Goal: Information Seeking & Learning: Learn about a topic

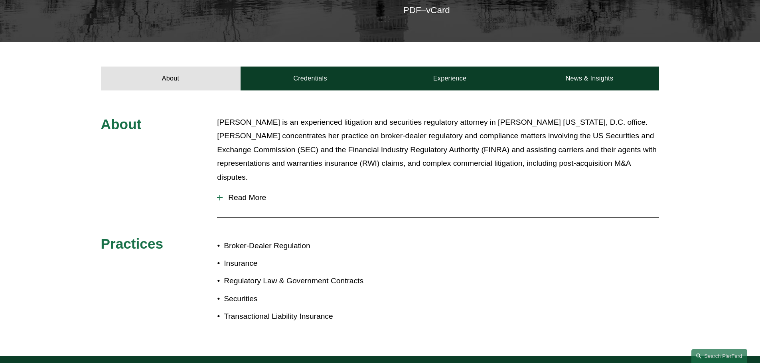
scroll to position [239, 0]
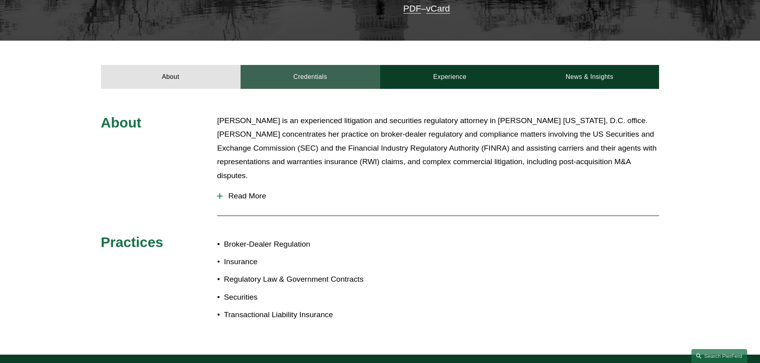
click at [317, 75] on link "Credentials" at bounding box center [311, 77] width 140 height 24
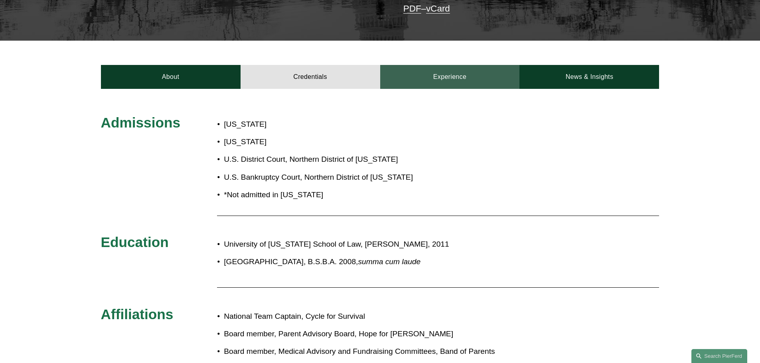
click at [442, 71] on link "Experience" at bounding box center [450, 77] width 140 height 24
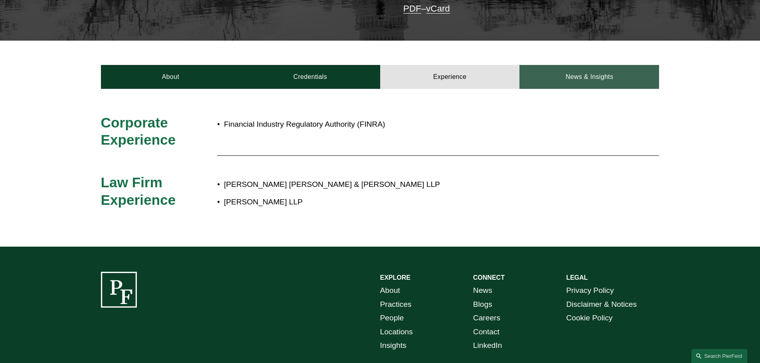
click at [599, 66] on link "News & Insights" at bounding box center [589, 77] width 140 height 24
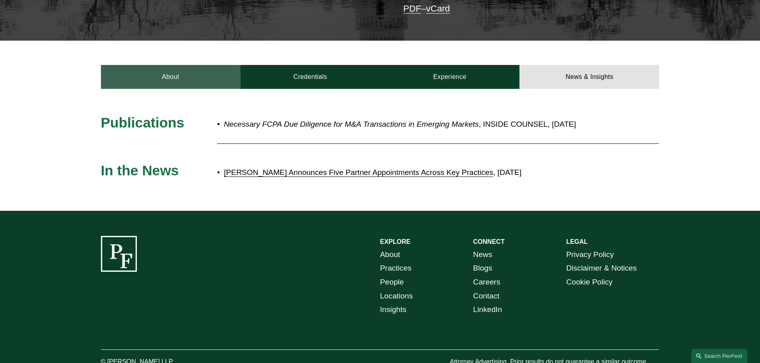
click at [183, 65] on link "About" at bounding box center [171, 77] width 140 height 24
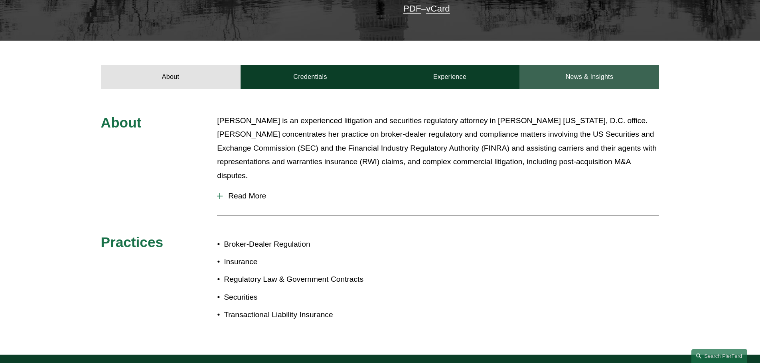
click at [582, 65] on link "News & Insights" at bounding box center [589, 77] width 140 height 24
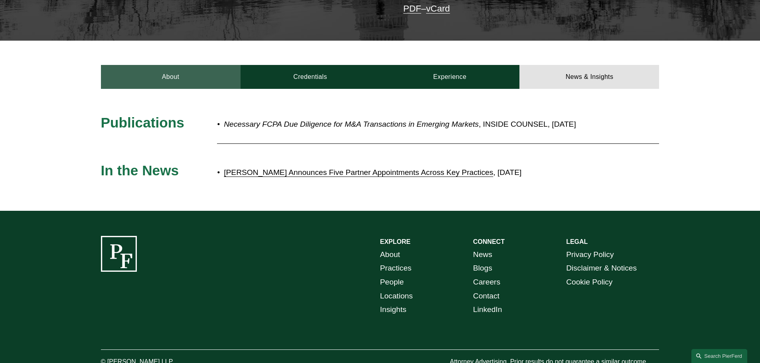
click at [209, 75] on link "About" at bounding box center [171, 77] width 140 height 24
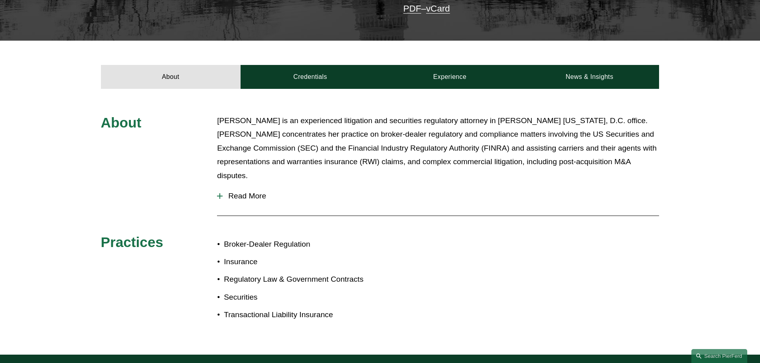
click at [255, 192] on span "Read More" at bounding box center [441, 196] width 436 height 9
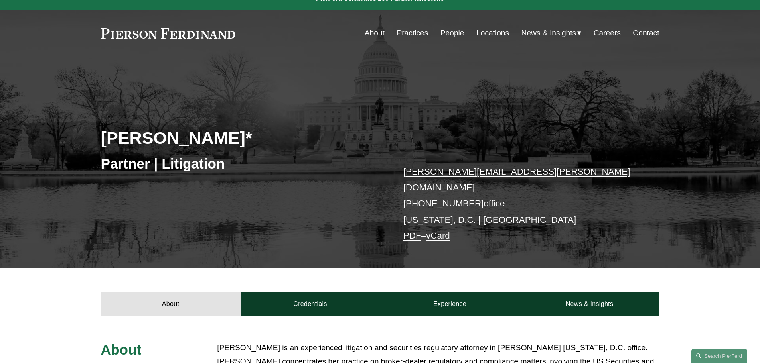
scroll to position [0, 0]
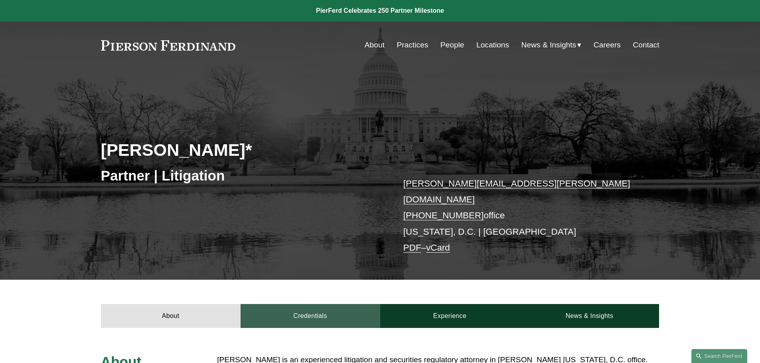
drag, startPoint x: 322, startPoint y: 324, endPoint x: 325, endPoint y: 318, distance: 6.1
click at [326, 311] on link "Credentials" at bounding box center [311, 316] width 140 height 24
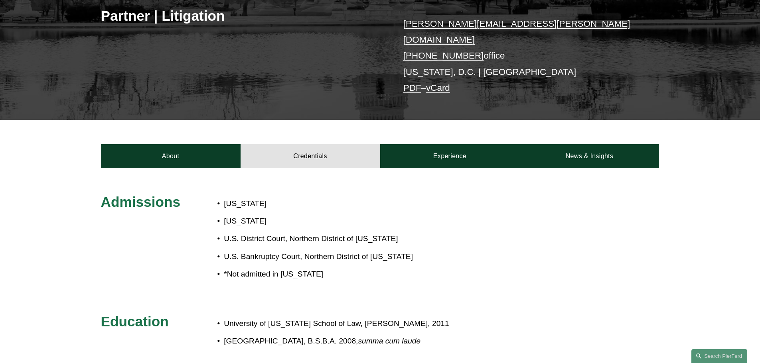
scroll to position [160, 0]
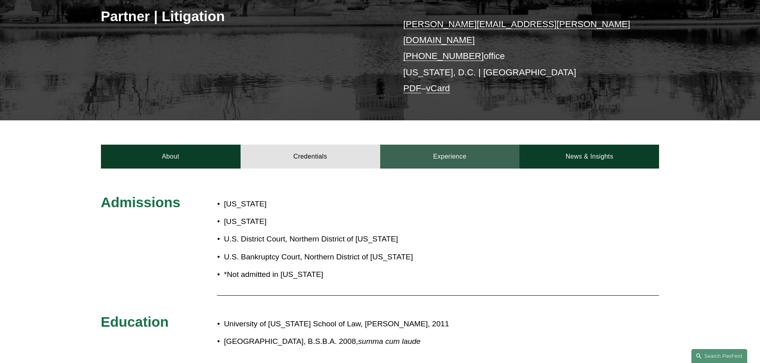
click at [476, 145] on link "Experience" at bounding box center [450, 157] width 140 height 24
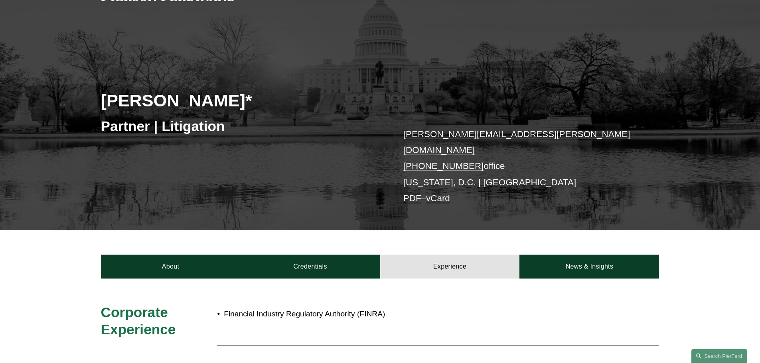
scroll to position [0, 0]
